Goal: Task Accomplishment & Management: Manage account settings

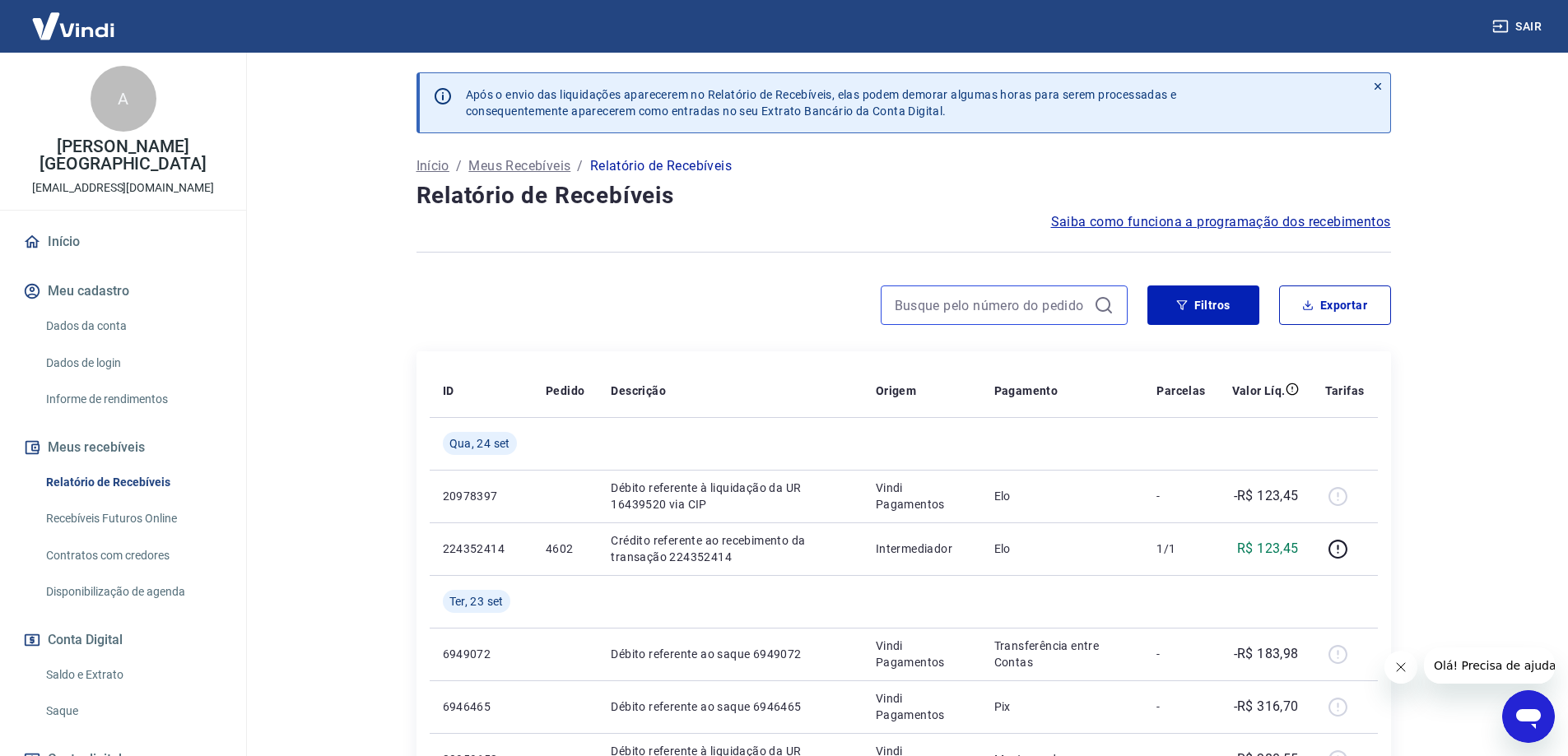
click at [1015, 301] on input at bounding box center [991, 305] width 193 height 24
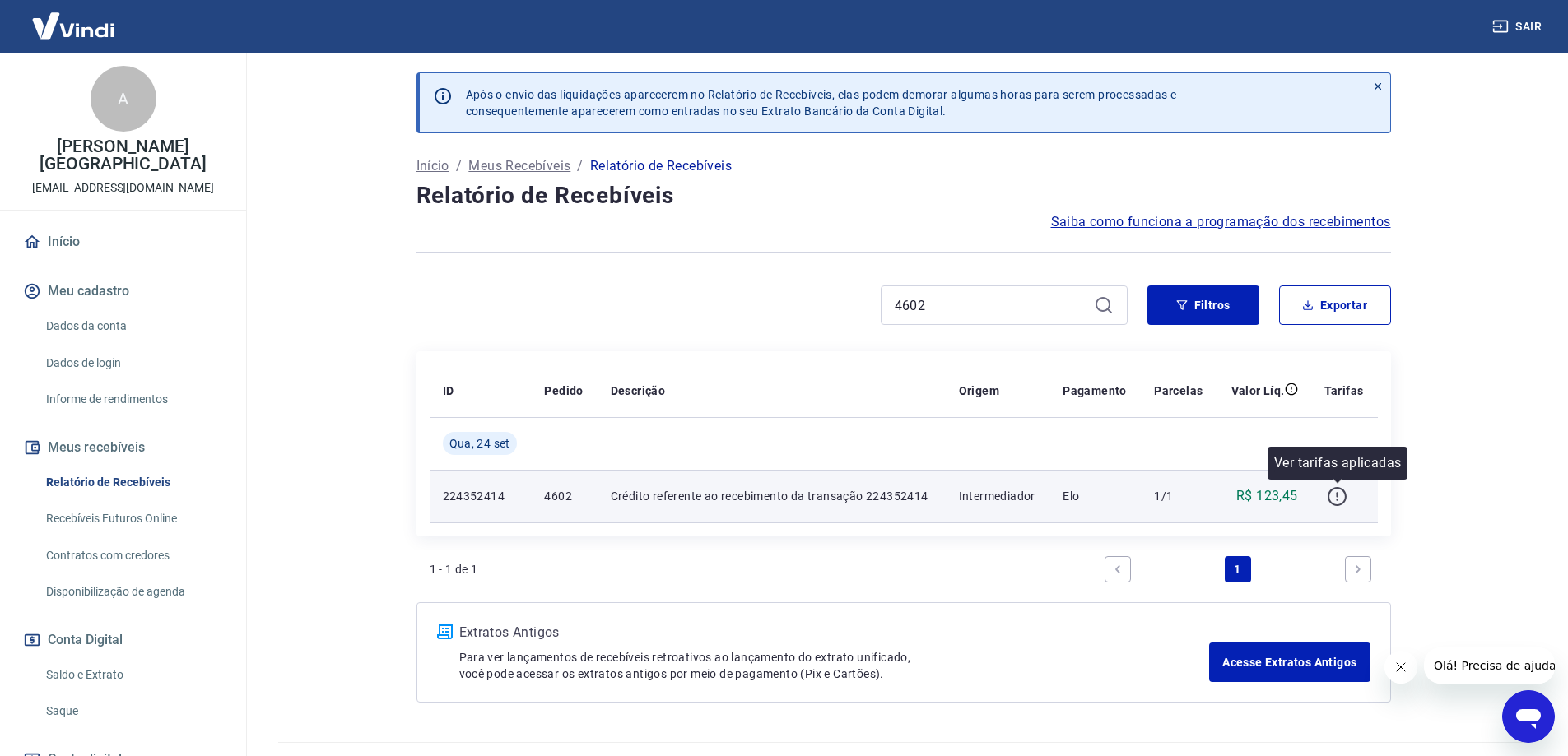
click at [1338, 502] on icon "button" at bounding box center [1337, 497] width 21 height 21
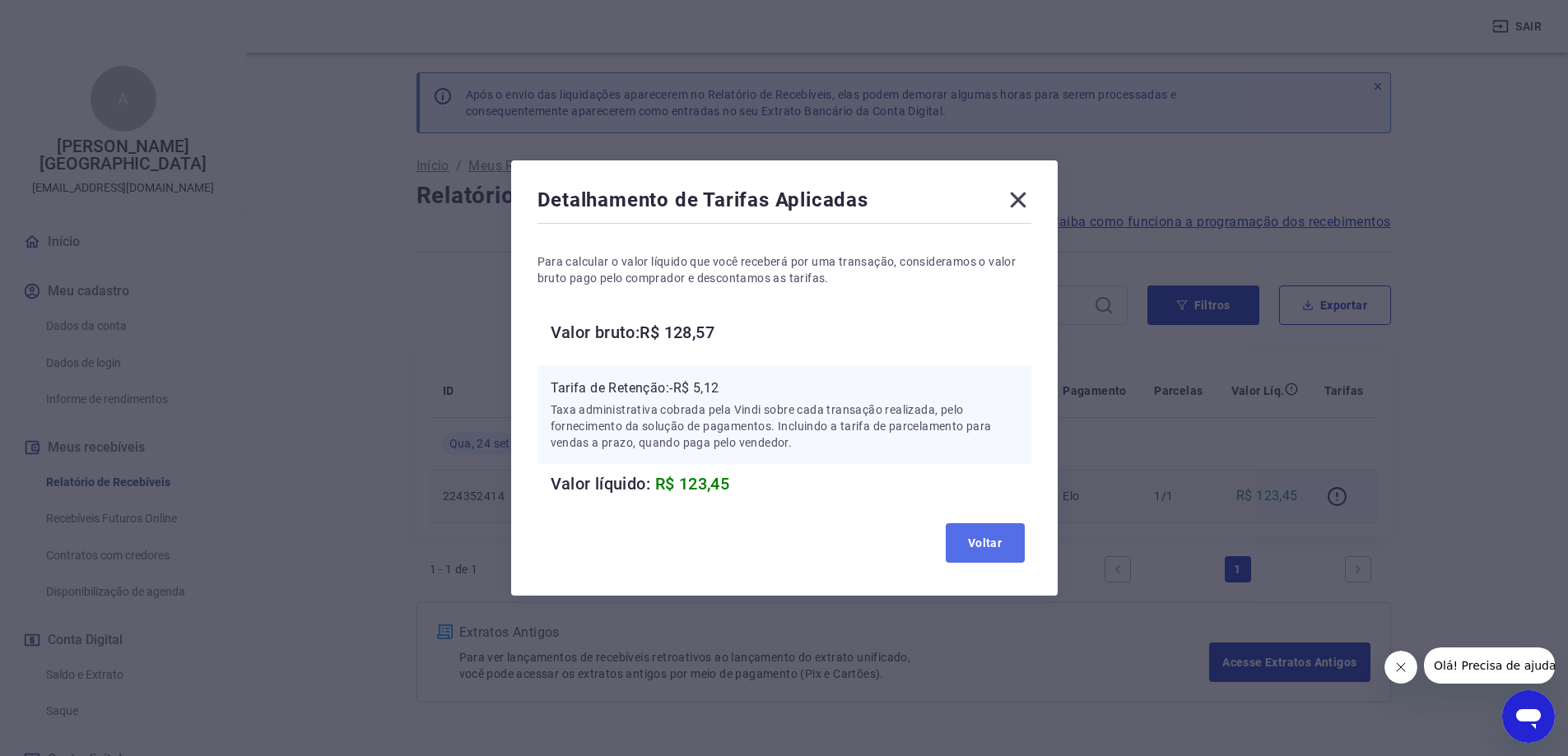
click at [998, 549] on button "Voltar" at bounding box center [985, 543] width 79 height 40
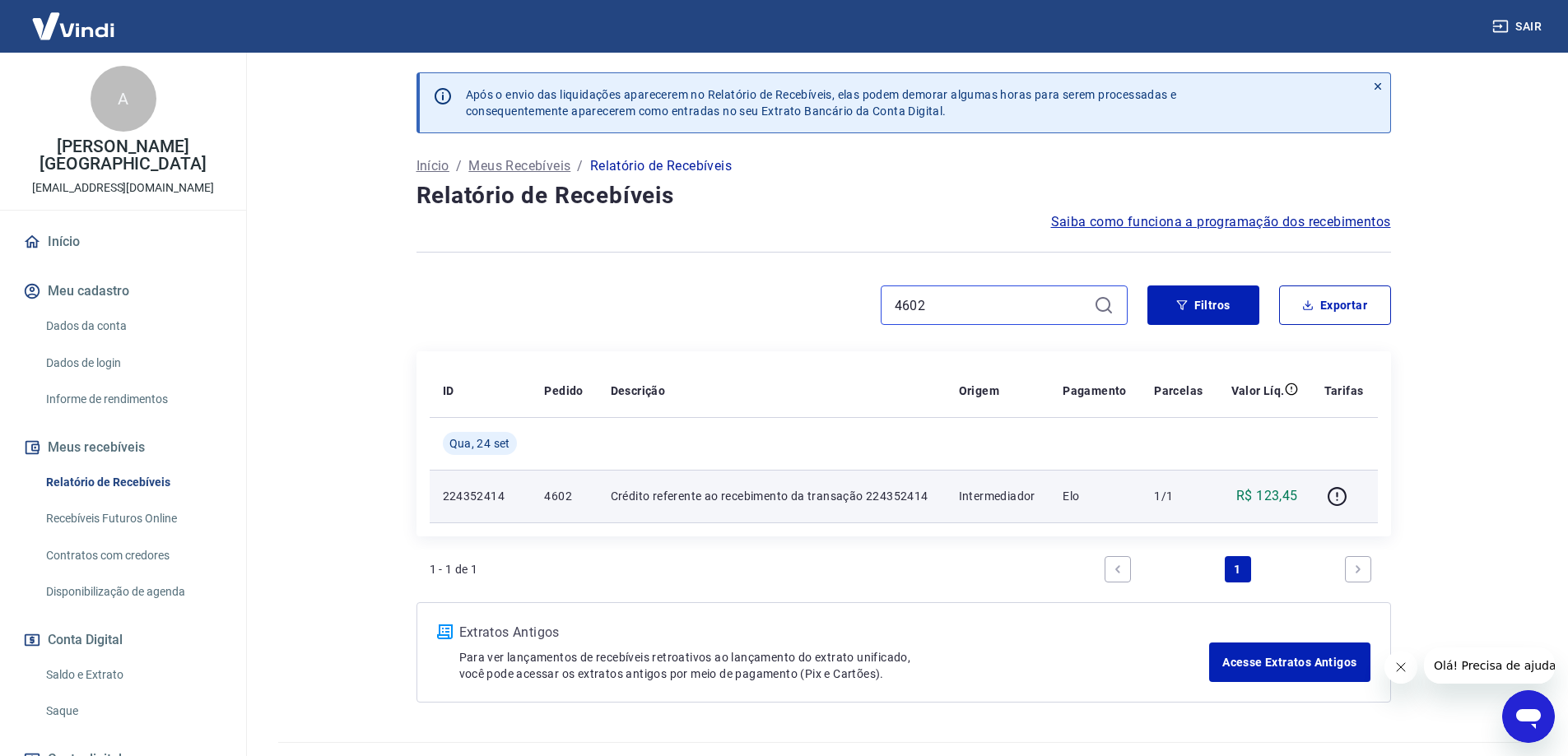
drag, startPoint x: 935, startPoint y: 312, endPoint x: 835, endPoint y: 316, distance: 100.1
click at [835, 316] on div "4602" at bounding box center [771, 305] width 711 height 40
click at [1344, 496] on icon "button" at bounding box center [1337, 497] width 21 height 21
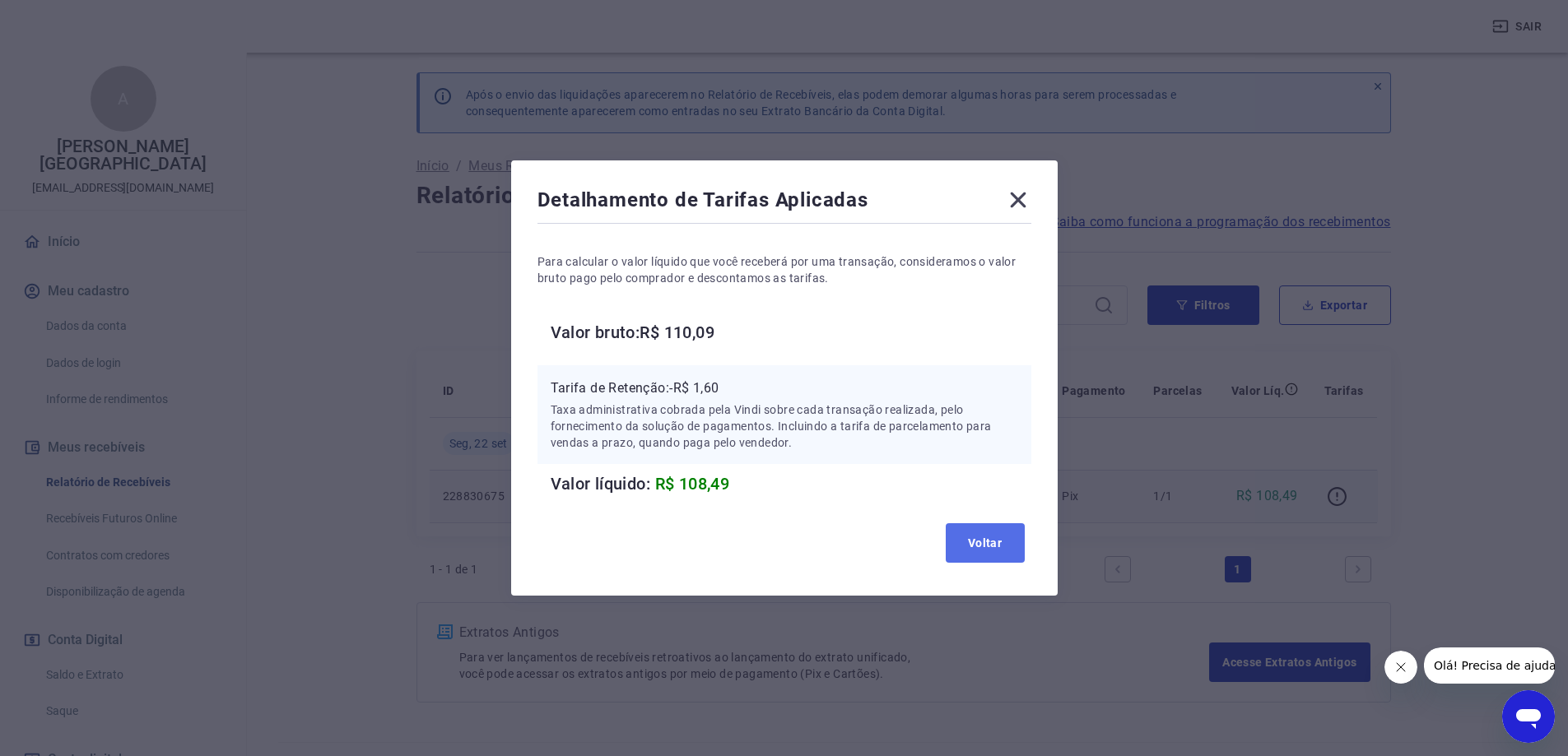
click at [993, 554] on button "Voltar" at bounding box center [985, 543] width 79 height 40
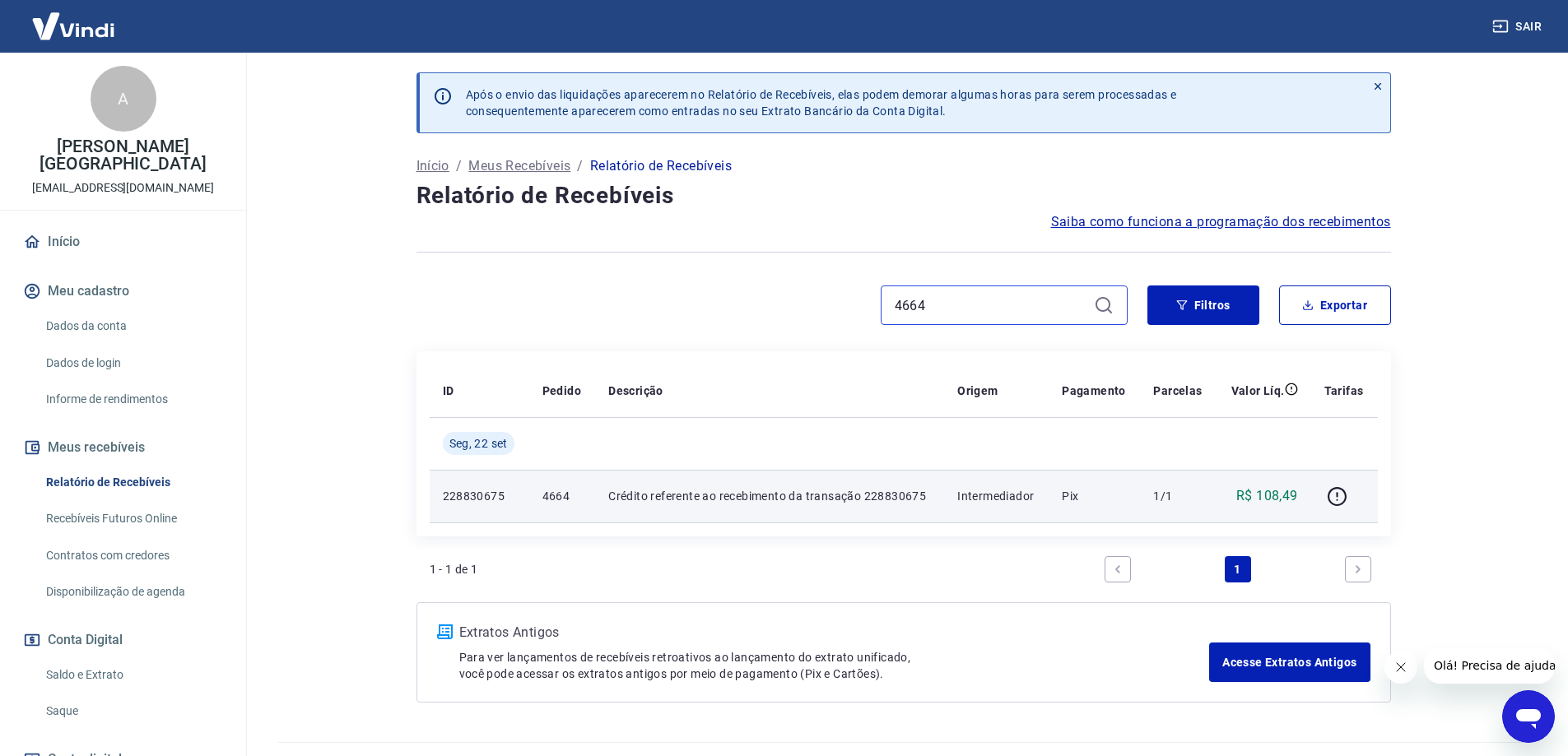
drag, startPoint x: 962, startPoint y: 307, endPoint x: 860, endPoint y: 317, distance: 102.5
click at [860, 317] on div "4664" at bounding box center [771, 305] width 711 height 40
click at [971, 311] on input "4664" at bounding box center [991, 305] width 193 height 24
drag, startPoint x: 971, startPoint y: 310, endPoint x: 865, endPoint y: 294, distance: 107.2
click at [865, 294] on div "4664" at bounding box center [771, 305] width 711 height 40
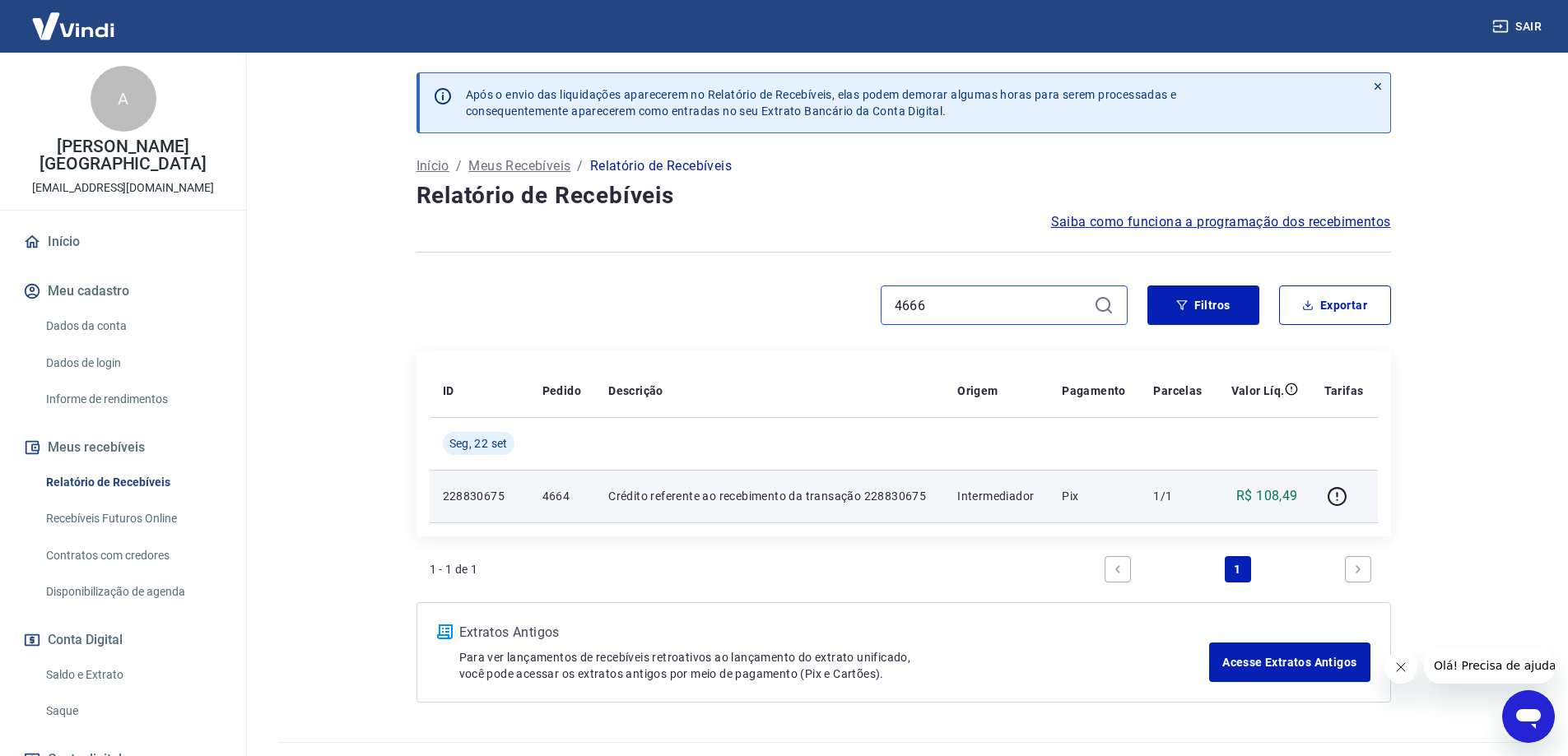
type input "4666"
click at [1334, 491] on icon "button" at bounding box center [1337, 497] width 21 height 21
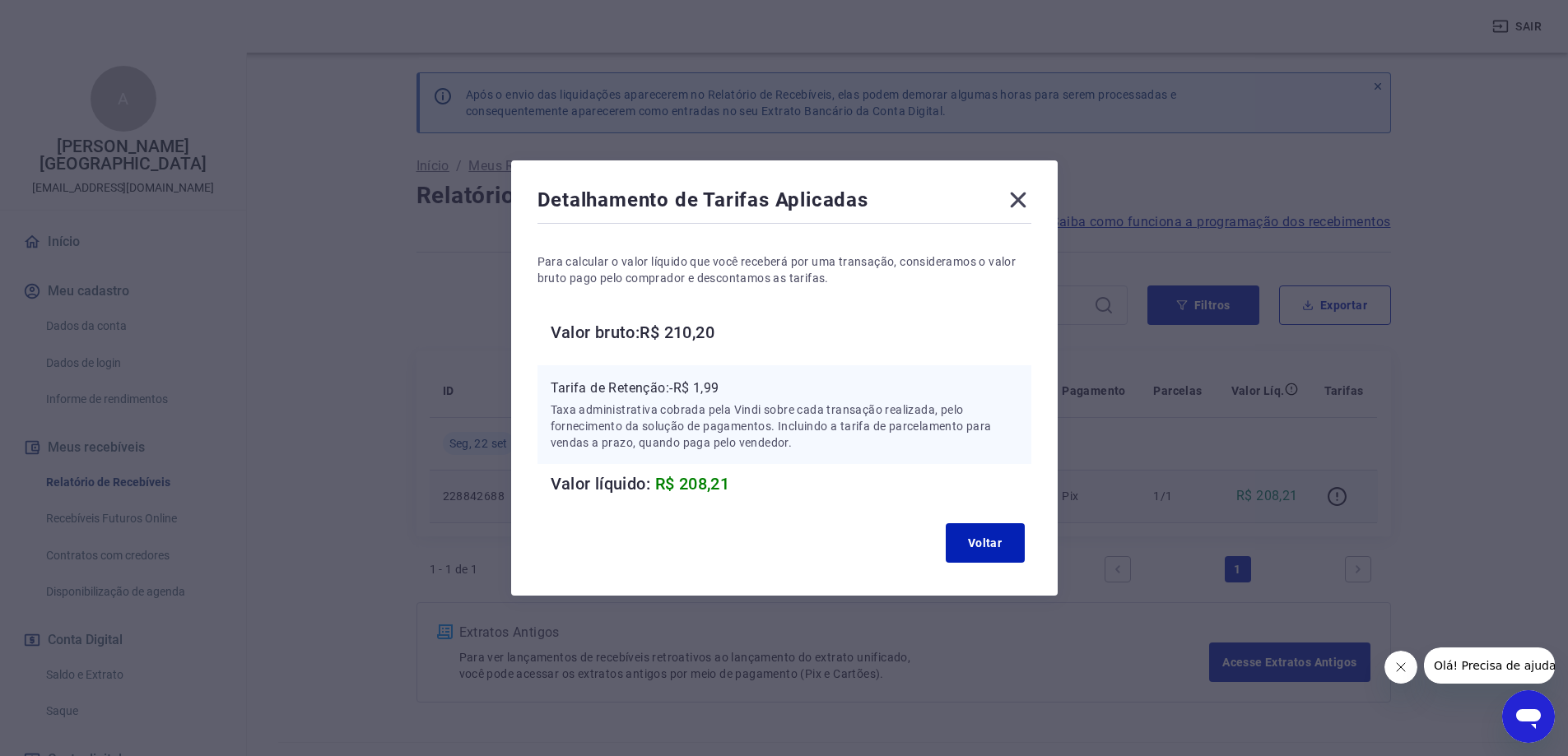
click at [1031, 192] on icon at bounding box center [1018, 200] width 26 height 26
